Goal: Task Accomplishment & Management: Manage account settings

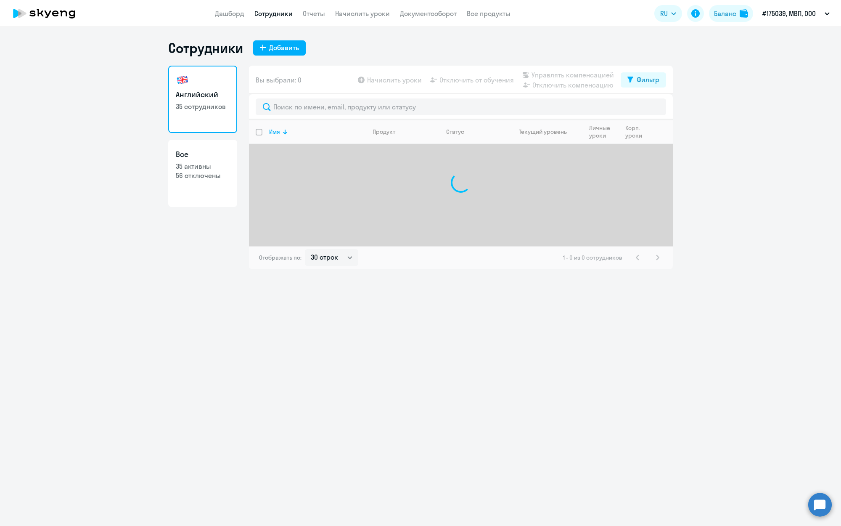
select select "30"
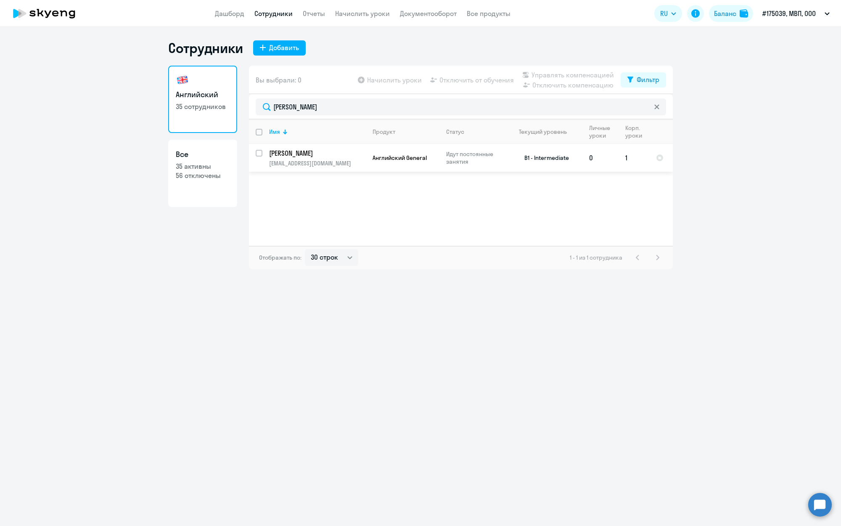
type input "[PERSON_NAME]"
click at [260, 153] on input "select row 40630093" at bounding box center [264, 158] width 17 height 17
checkbox input "true"
click at [318, 159] on td "Хожбекян [PERSON_NAME] Сергеевна [EMAIL_ADDRESS][DOMAIN_NAME]" at bounding box center [313, 158] width 103 height 28
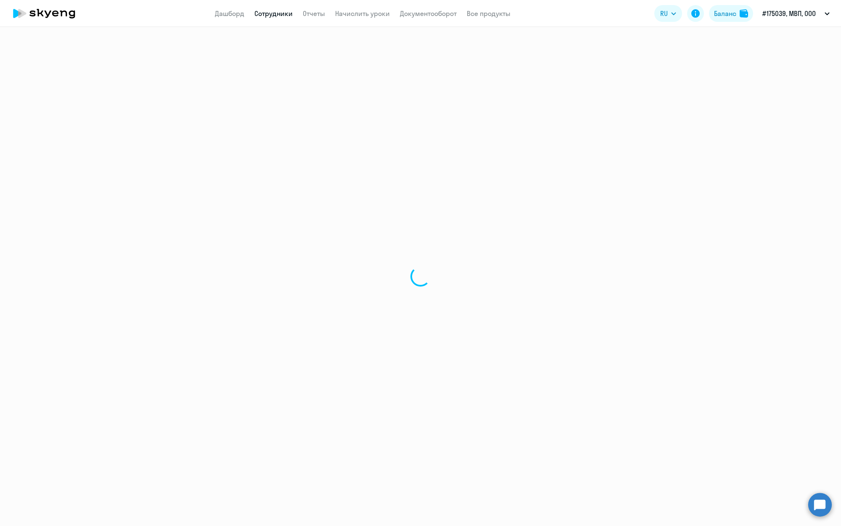
select select "english"
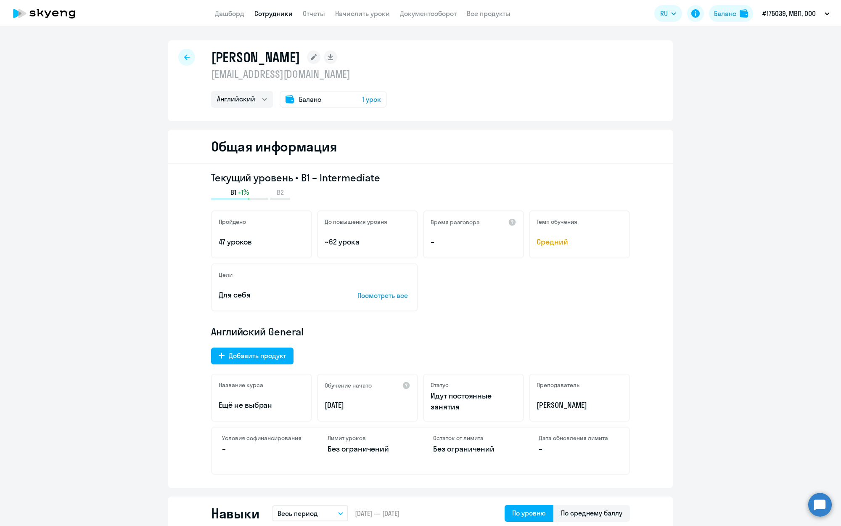
select select "30"
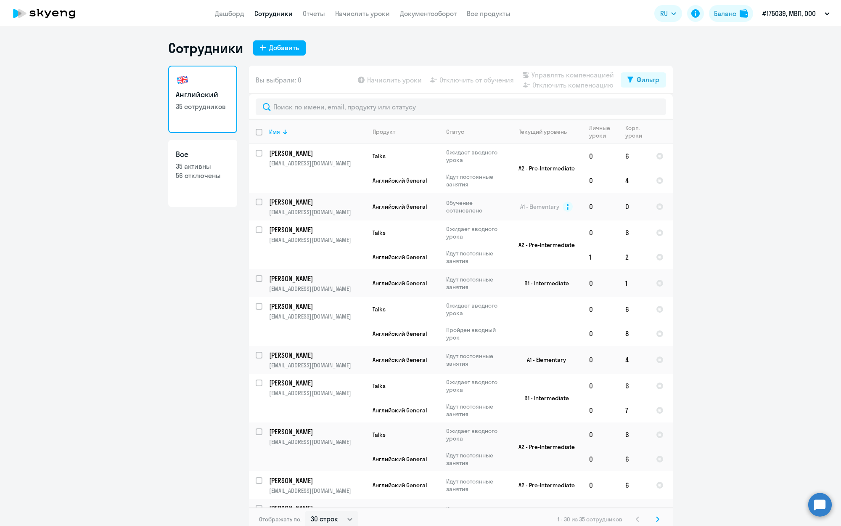
click at [400, 82] on app-table-action-button "Начислить уроки" at bounding box center [389, 80] width 66 height 10
click at [368, 78] on app-table-action-button "Начислить уроки" at bounding box center [389, 80] width 66 height 10
drag, startPoint x: 369, startPoint y: 81, endPoint x: 365, endPoint y: 85, distance: 5.7
click at [369, 81] on app-table-action-button "Начислить уроки" at bounding box center [389, 80] width 66 height 10
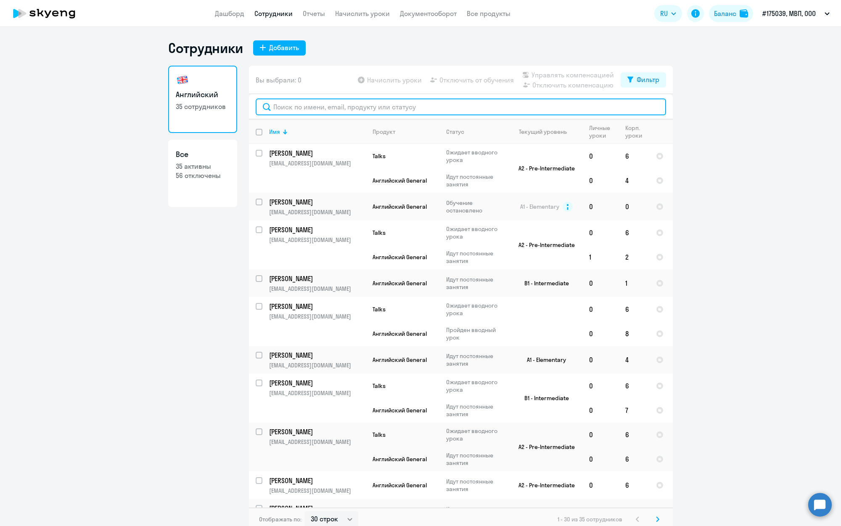
click at [318, 108] on input "text" at bounding box center [461, 106] width 410 height 17
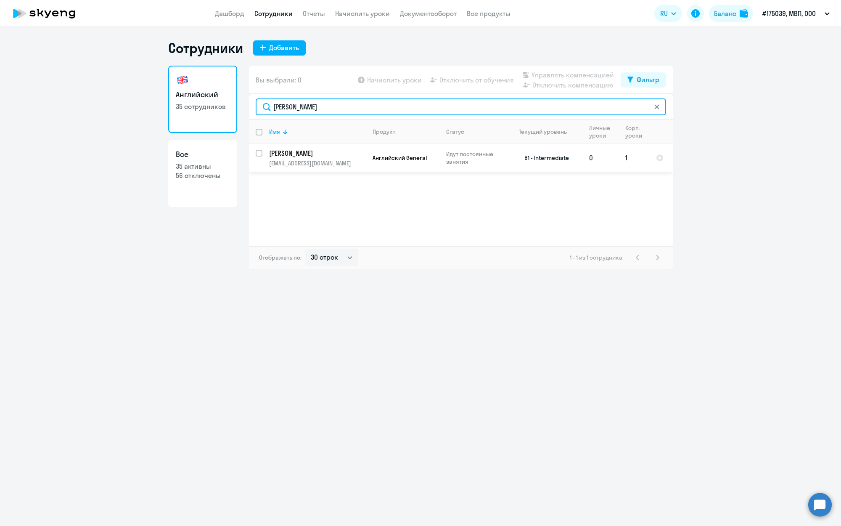
type input "[PERSON_NAME]"
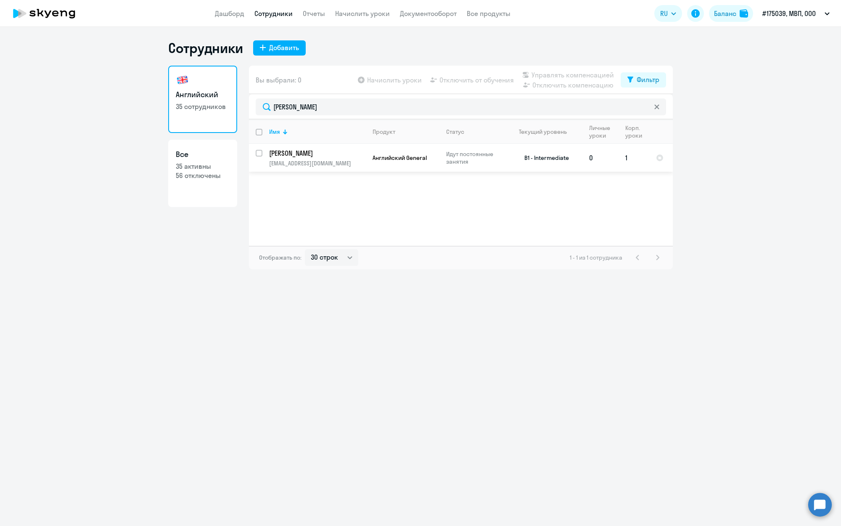
click at [258, 150] on input "select row 40630093" at bounding box center [264, 158] width 17 height 17
checkbox input "true"
click at [381, 81] on span "Начислить уроки" at bounding box center [394, 80] width 55 height 10
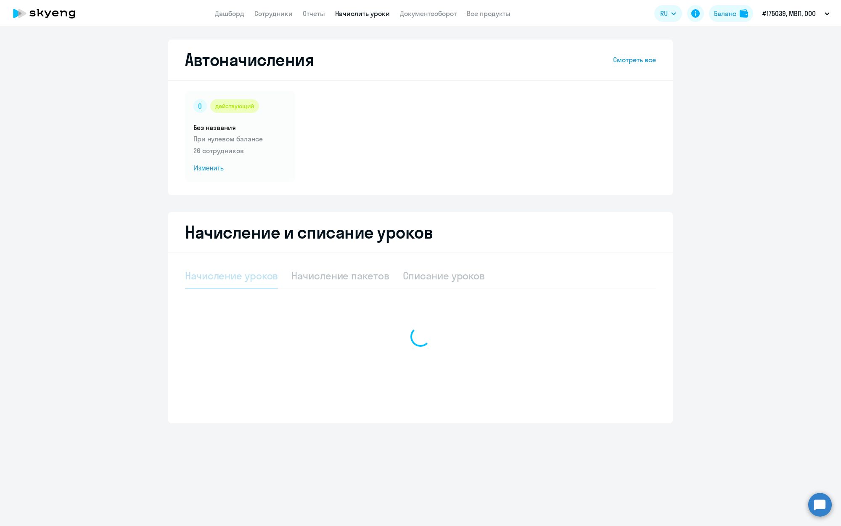
select select "10"
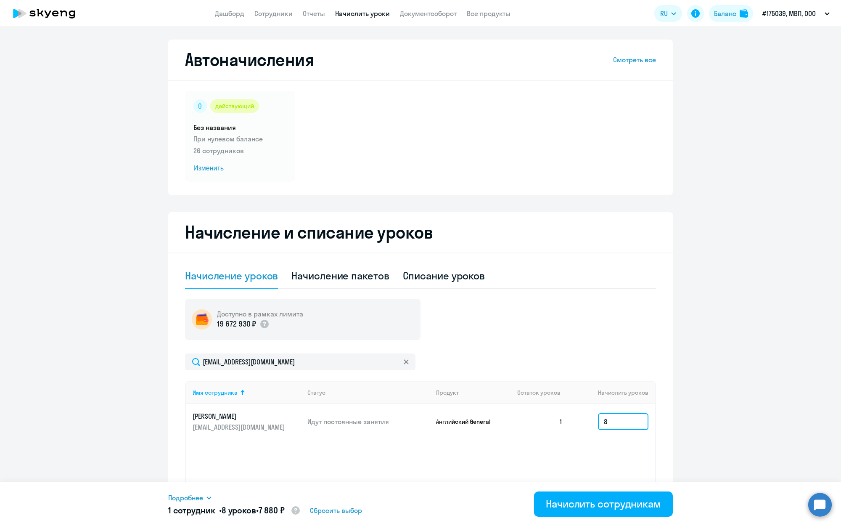
scroll to position [1, 0]
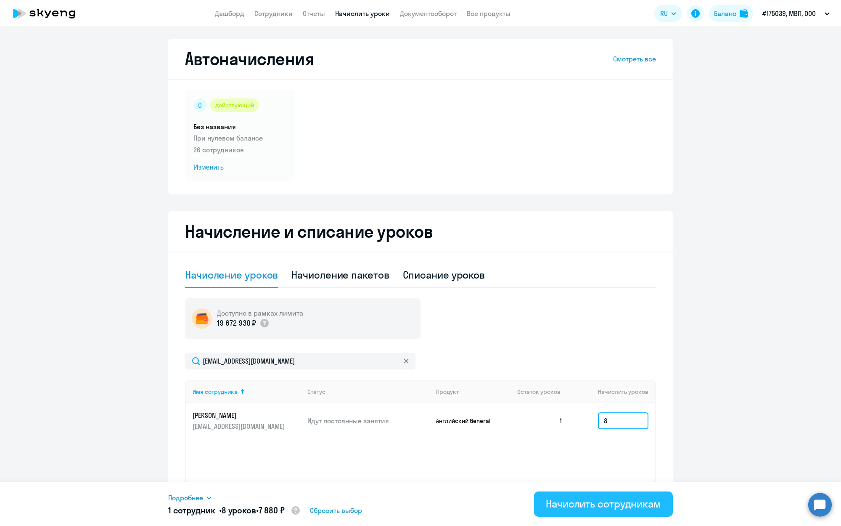
type input "8"
click at [653, 510] on button "Начислить сотрудникам" at bounding box center [603, 503] width 139 height 25
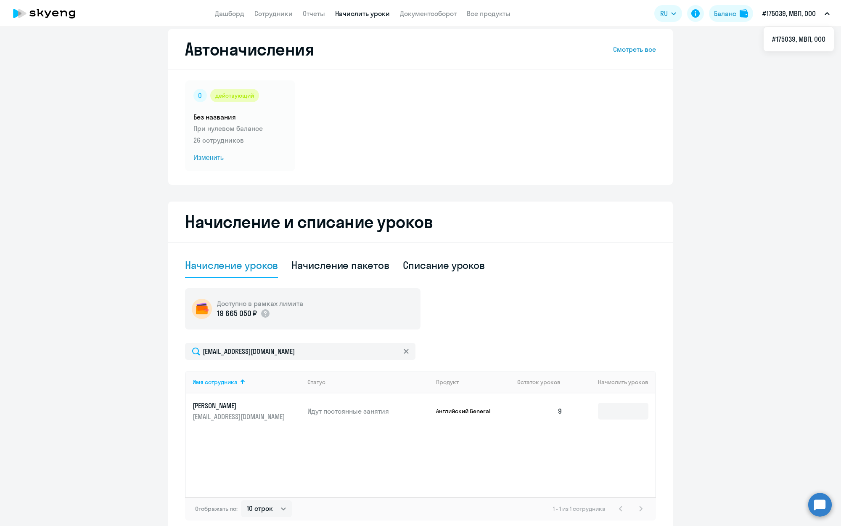
scroll to position [16, 0]
